Goal: Navigation & Orientation: Understand site structure

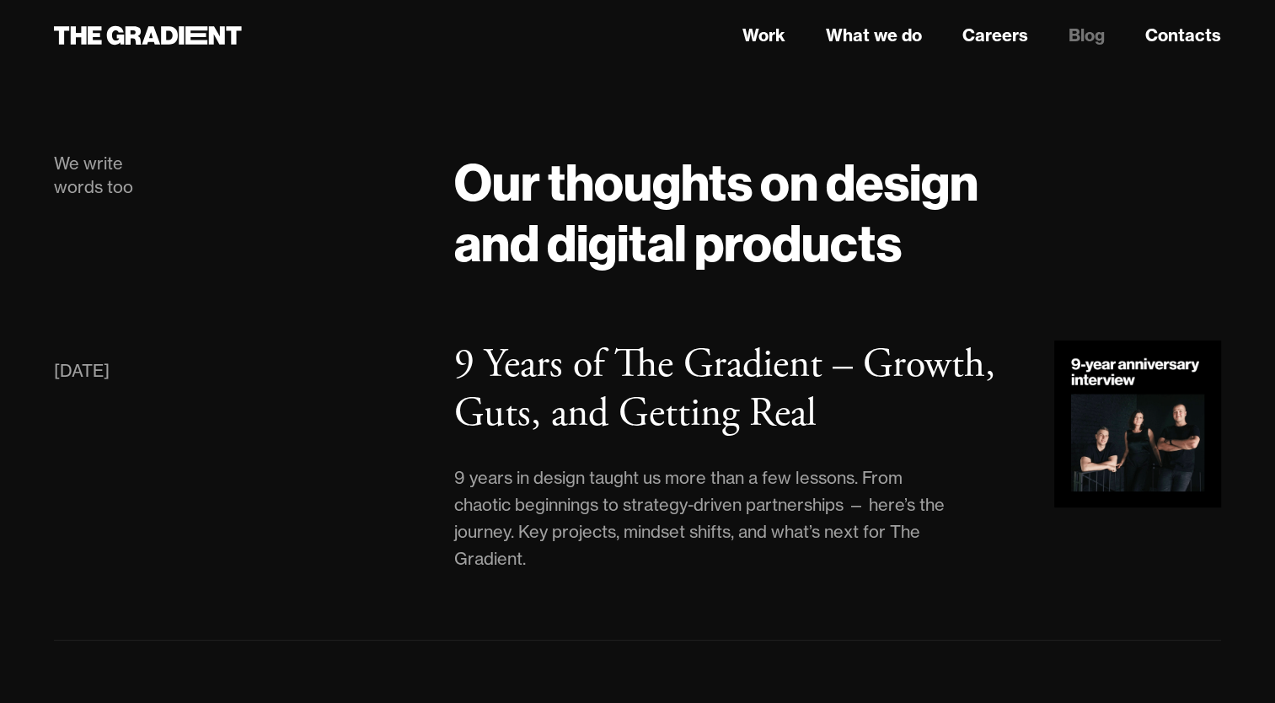
click at [69, 167] on div "We write words too" at bounding box center [237, 175] width 367 height 47
click at [121, 34] on icon at bounding box center [148, 35] width 188 height 30
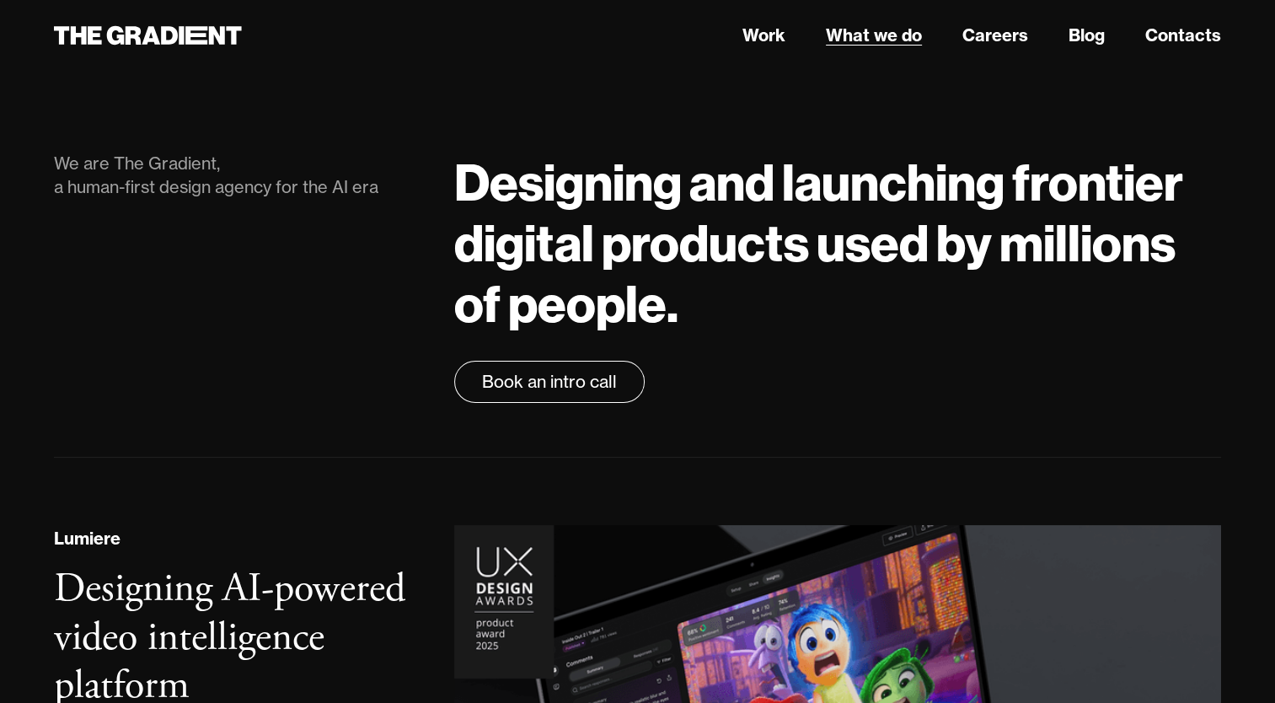
drag, startPoint x: 860, startPoint y: 35, endPoint x: 843, endPoint y: 29, distance: 18.2
click at [843, 29] on link "What we do" at bounding box center [874, 35] width 96 height 25
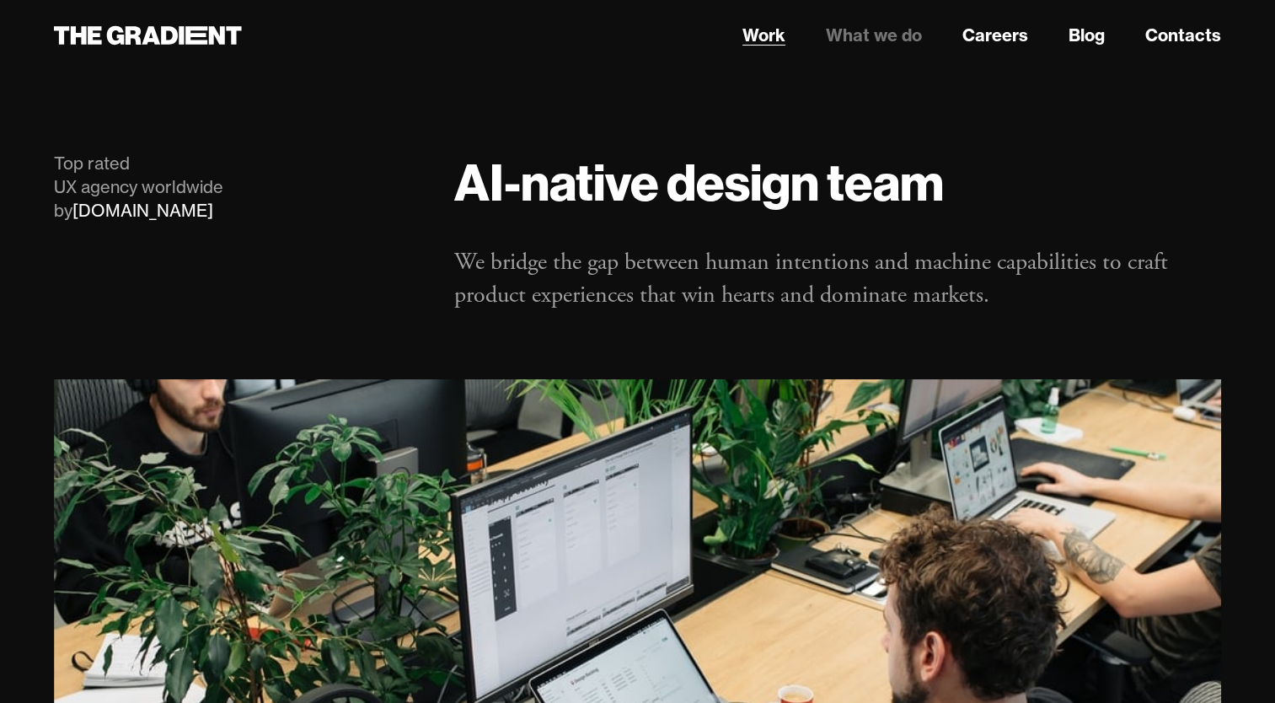
click at [779, 32] on link "Work" at bounding box center [763, 35] width 43 height 25
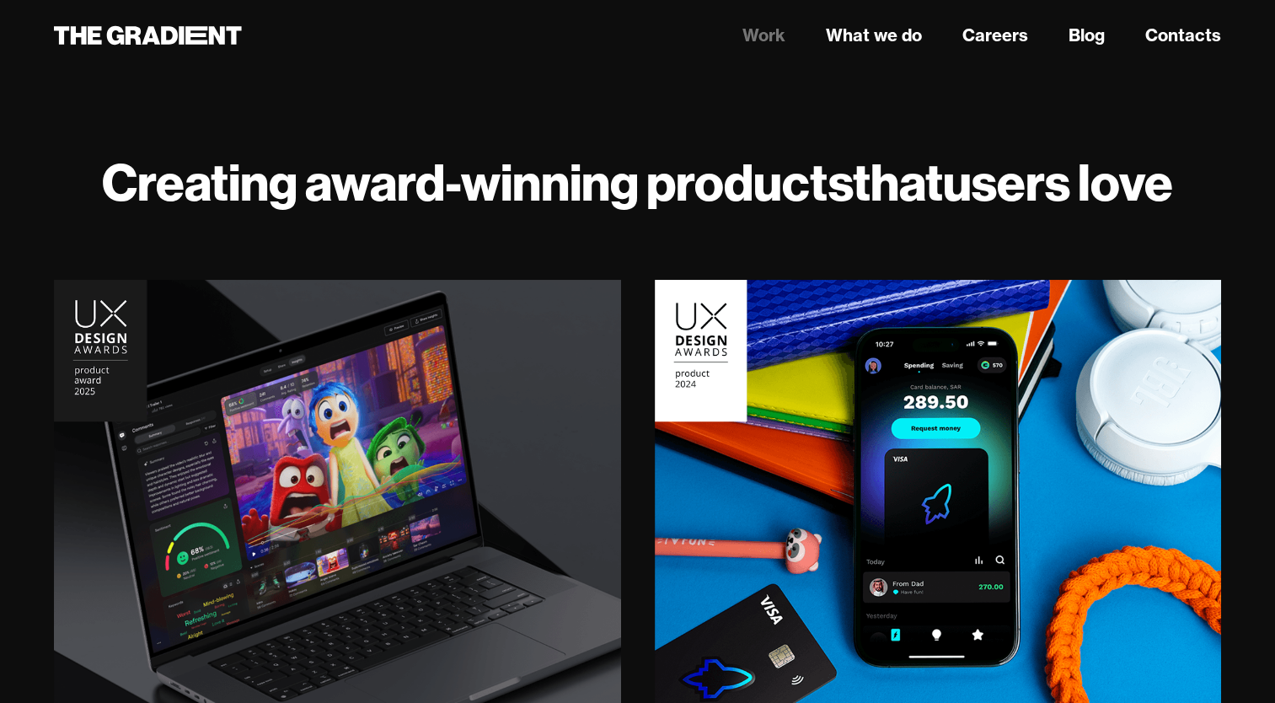
click at [771, 33] on link "Work" at bounding box center [763, 35] width 43 height 25
click at [995, 32] on link "Careers" at bounding box center [995, 35] width 66 height 25
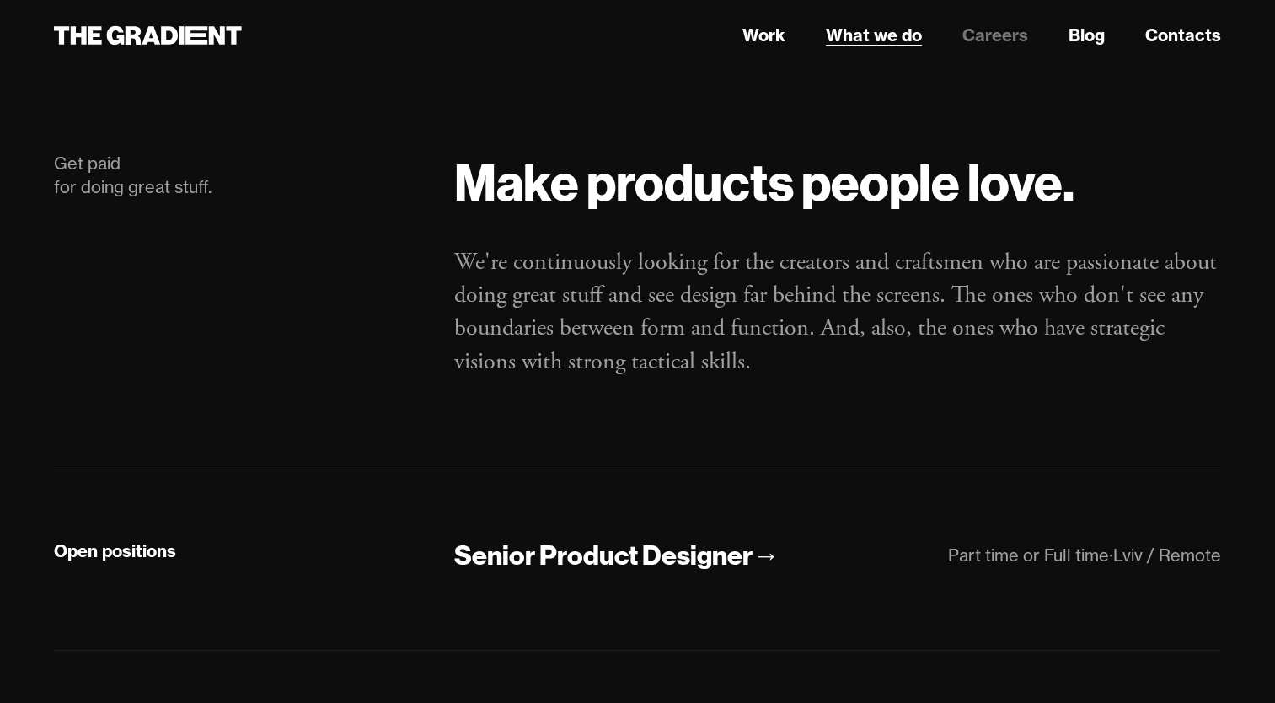
click at [880, 39] on link "What we do" at bounding box center [874, 35] width 96 height 25
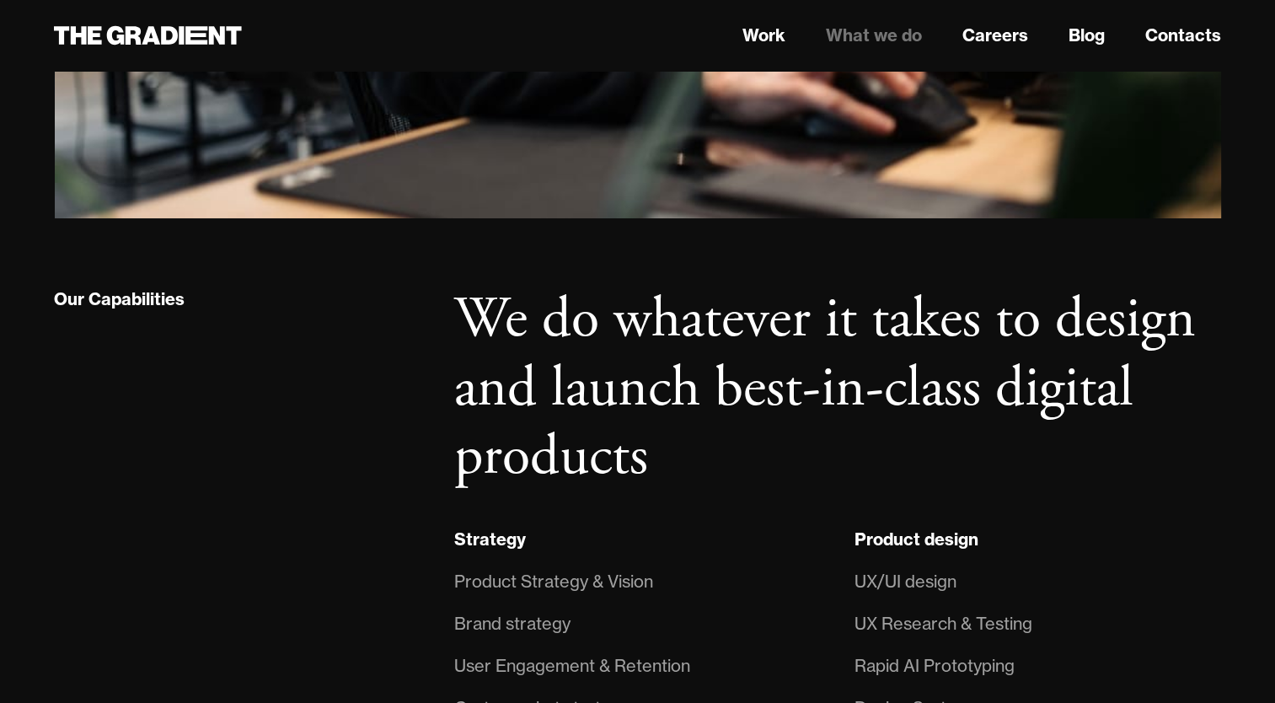
scroll to position [962, 0]
